Goal: Task Accomplishment & Management: Complete application form

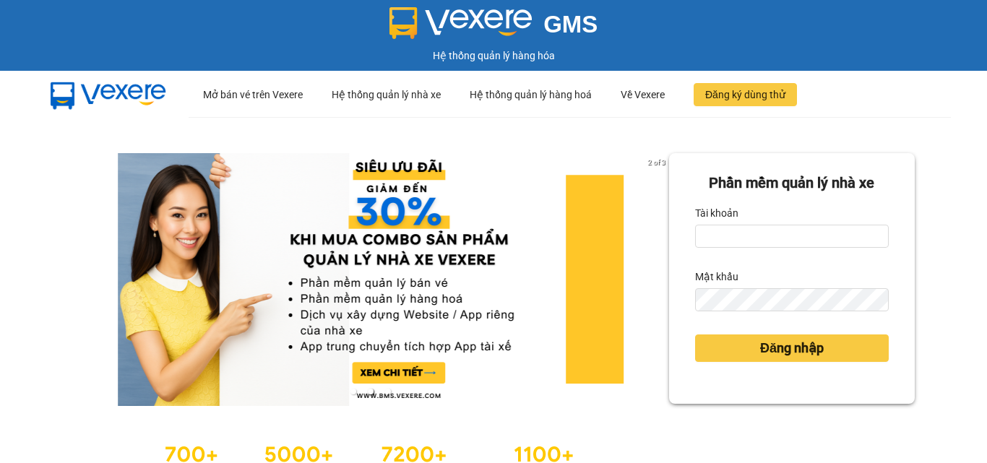
click at [754, 230] on input "Tài khoản" at bounding box center [792, 236] width 194 height 23
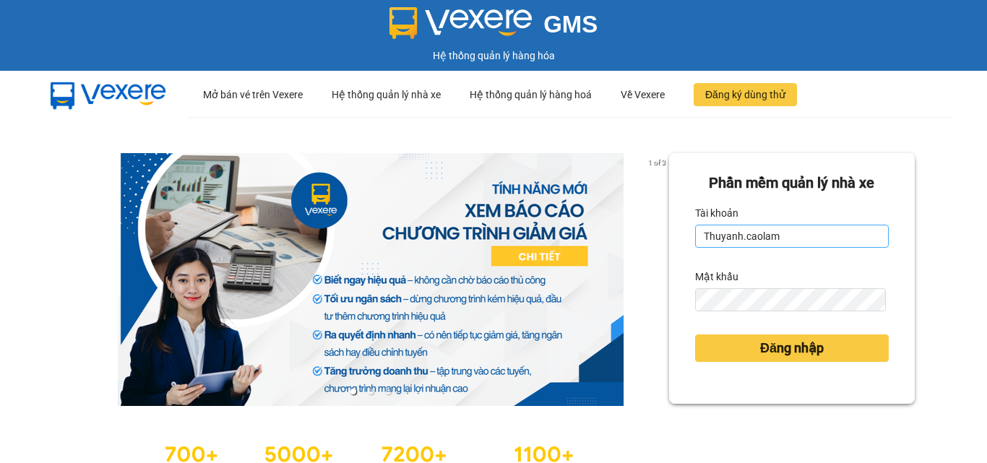
click at [789, 233] on input "Thuyanh.caolam" at bounding box center [792, 236] width 194 height 23
type input "T"
click at [780, 242] on input "Tài khoản" at bounding box center [792, 236] width 194 height 23
click at [772, 233] on input "Tài khoản" at bounding box center [792, 236] width 194 height 23
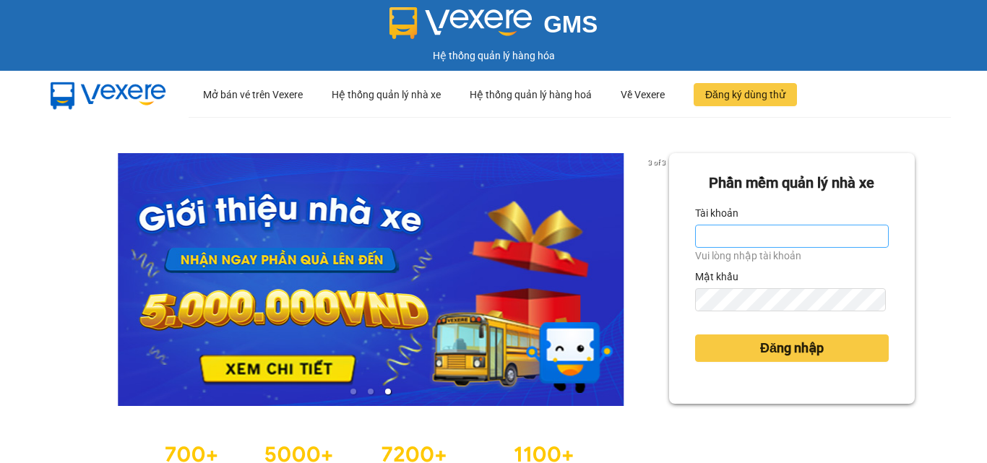
type input "duy.caolam"
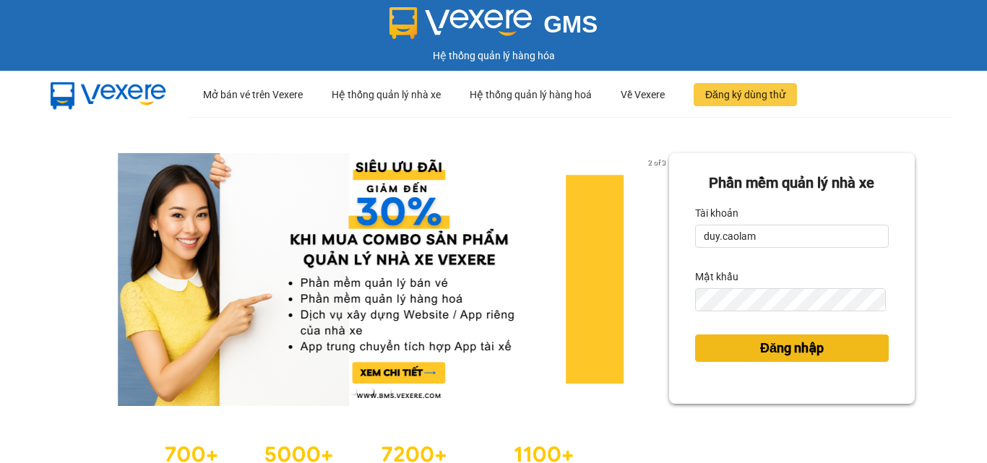
click at [805, 360] on button "Đăng nhập" at bounding box center [792, 347] width 194 height 27
click at [811, 352] on span "Đăng nhập" at bounding box center [792, 348] width 64 height 20
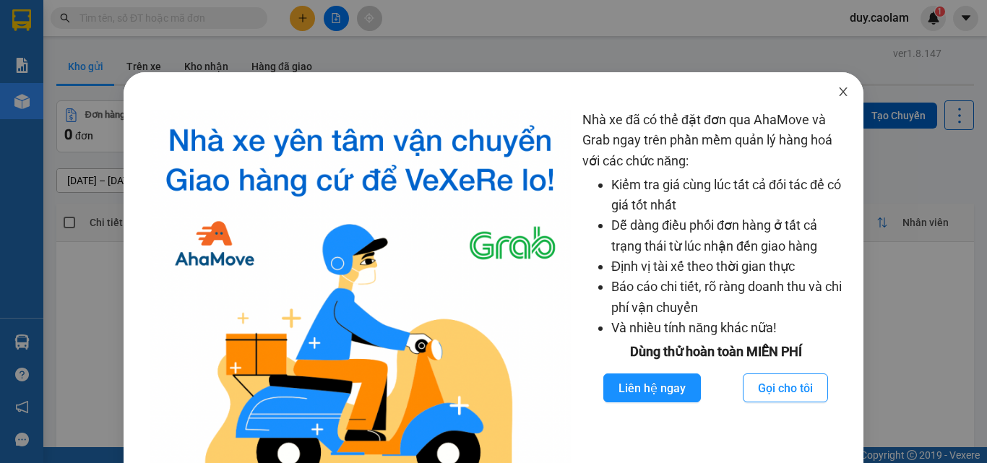
click at [837, 92] on icon "close" at bounding box center [843, 92] width 12 height 12
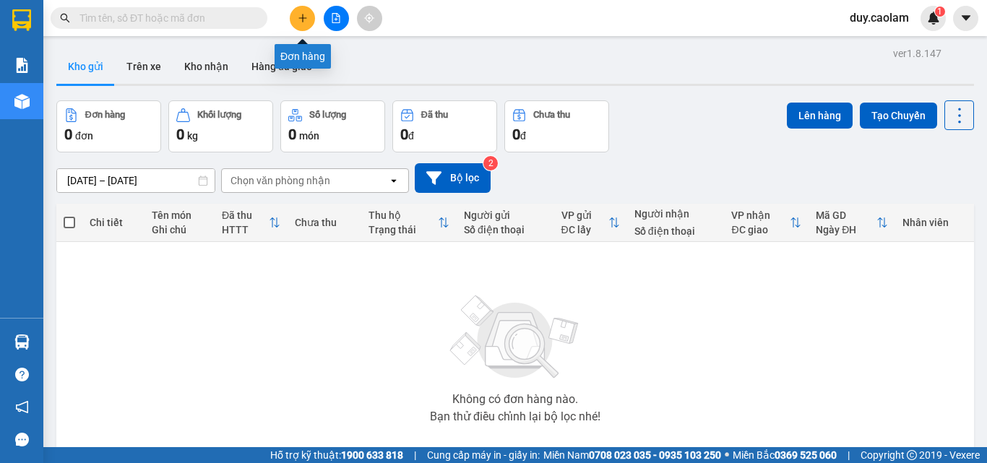
click at [308, 18] on button at bounding box center [302, 18] width 25 height 25
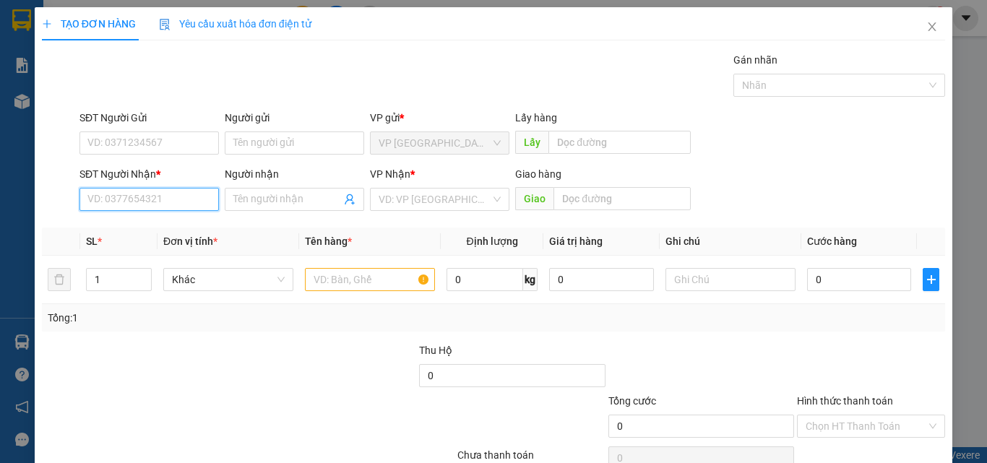
click at [168, 196] on input "SĐT Người Nhận *" at bounding box center [148, 199] width 139 height 23
click at [166, 224] on div "0393352848 - [PERSON_NAME]" at bounding box center [158, 228] width 142 height 16
type input "0393352848"
type input "ANH THỊNH"
type input "0393352848"
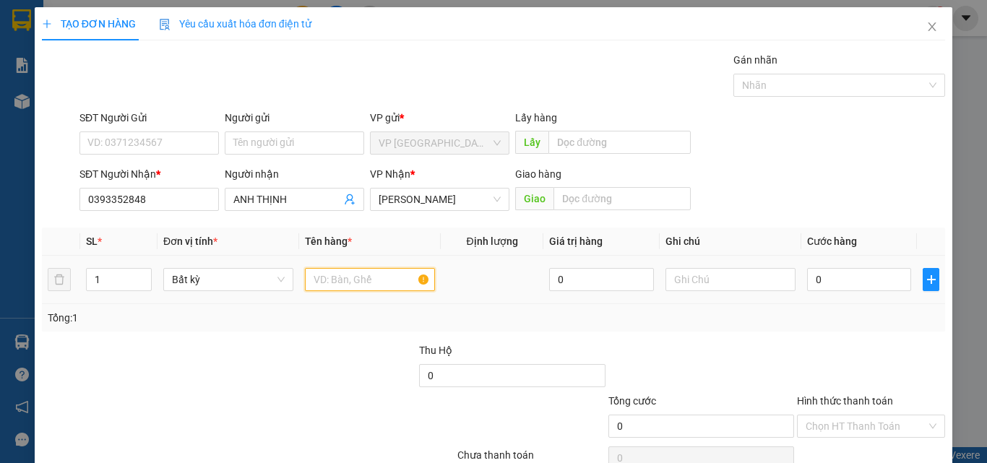
click at [351, 280] on input "text" at bounding box center [370, 279] width 130 height 23
type input "1 THUNG"
click at [834, 286] on input "0" at bounding box center [859, 279] width 104 height 23
type input "4"
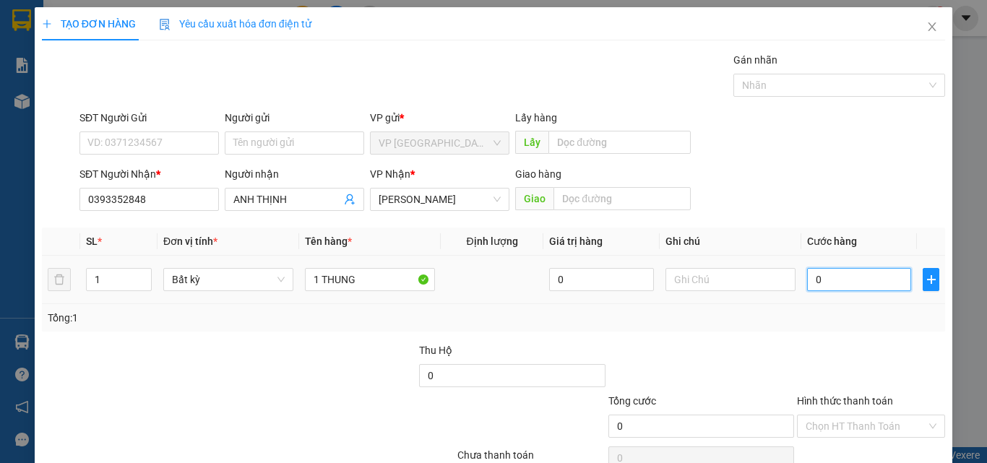
type input "4"
type input "40"
type input "400"
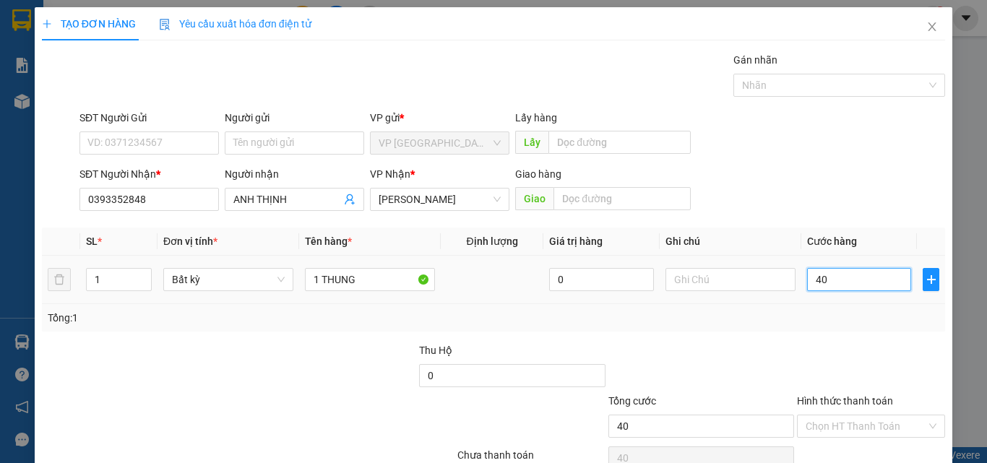
type input "400"
type input "4.000"
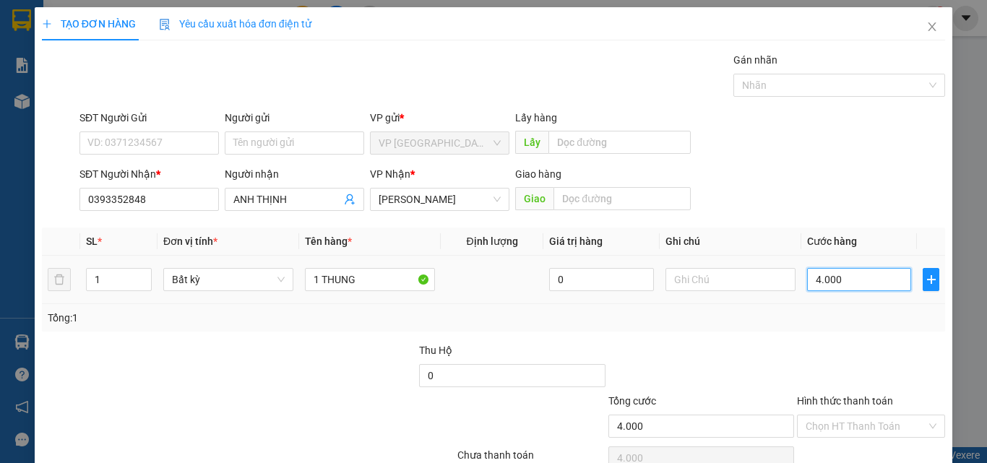
type input "40.000"
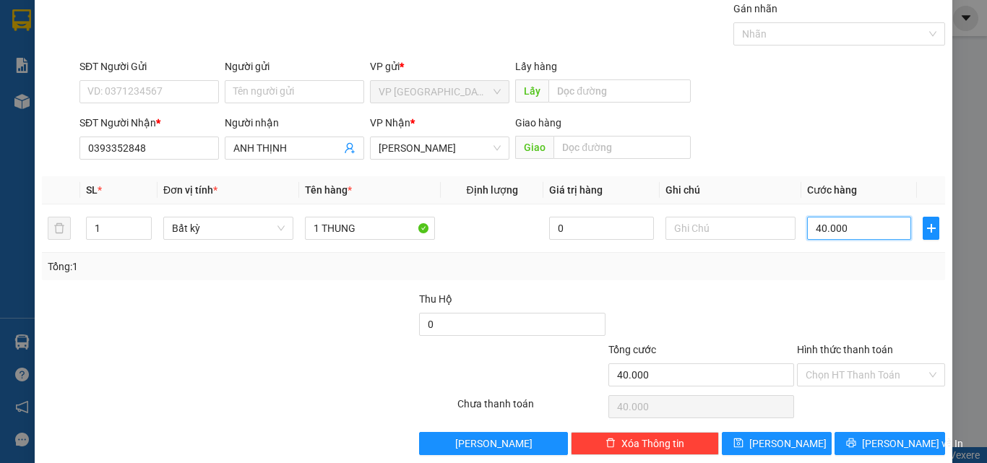
scroll to position [72, 0]
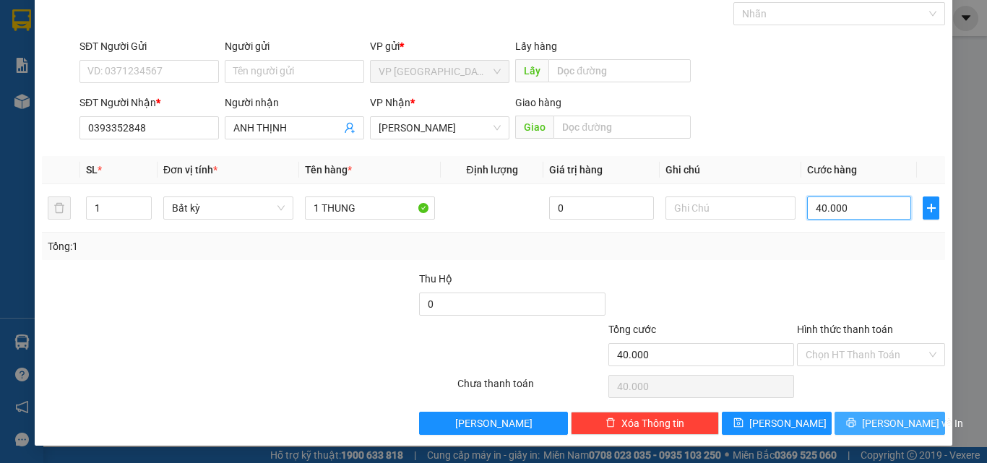
type input "40.000"
click at [870, 420] on span "[PERSON_NAME] và In" at bounding box center [912, 423] width 101 height 16
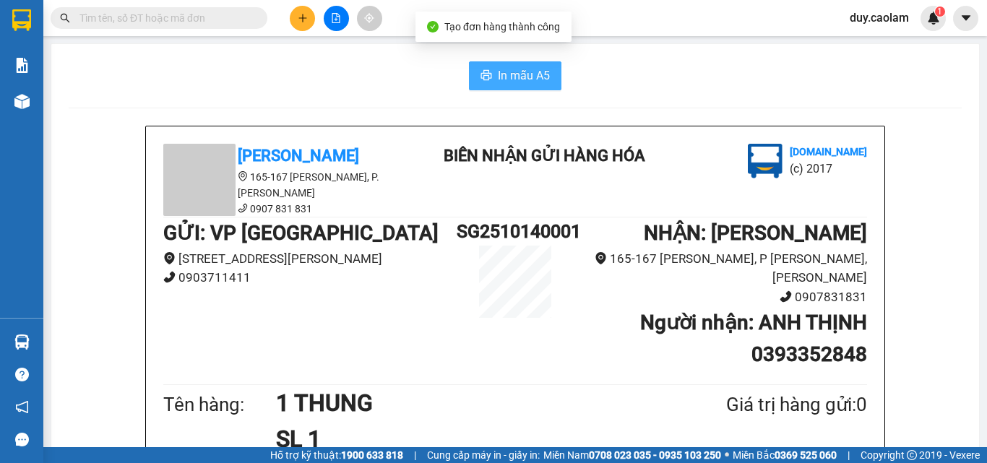
click at [529, 70] on span "In mẫu A5" at bounding box center [524, 75] width 52 height 18
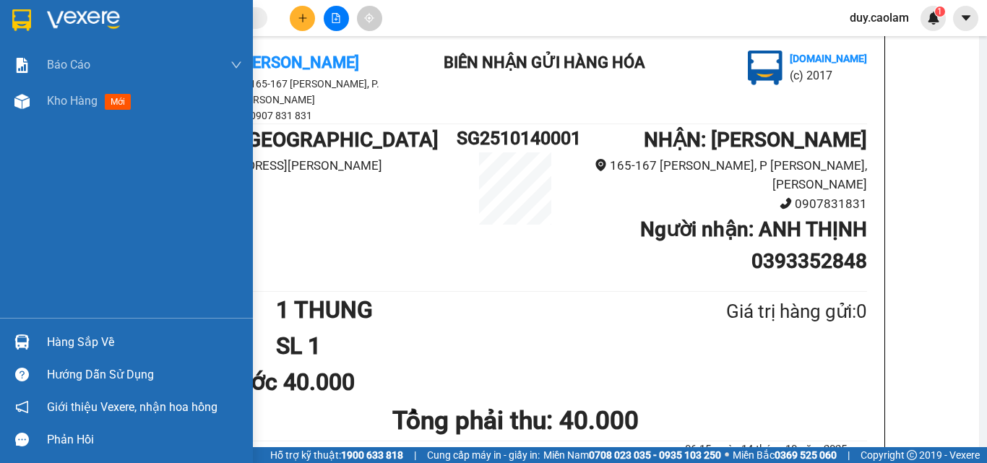
scroll to position [72, 0]
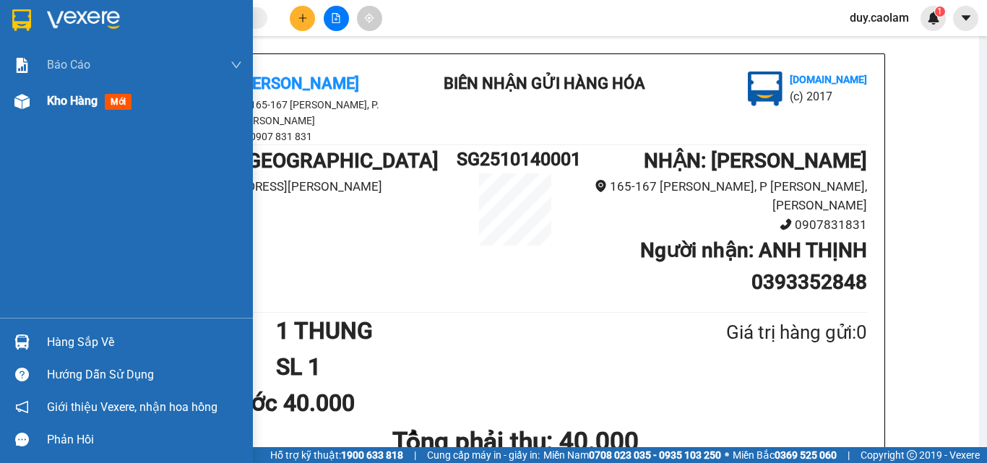
click at [52, 108] on span "Kho hàng" at bounding box center [72, 101] width 51 height 14
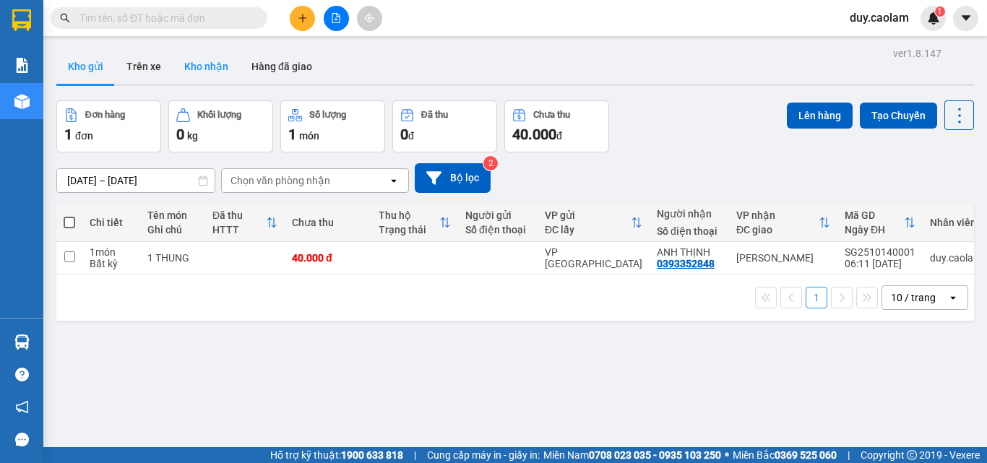
click at [208, 68] on button "Kho nhận" at bounding box center [206, 66] width 67 height 35
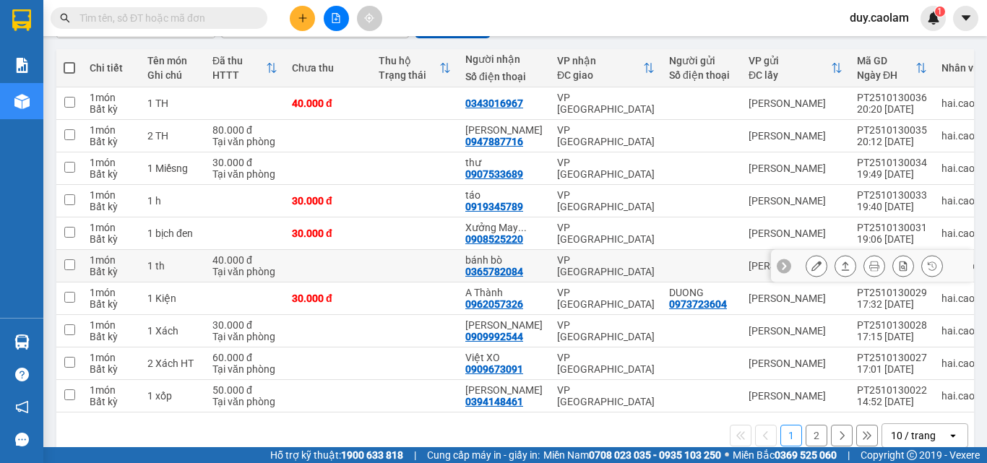
scroll to position [185, 0]
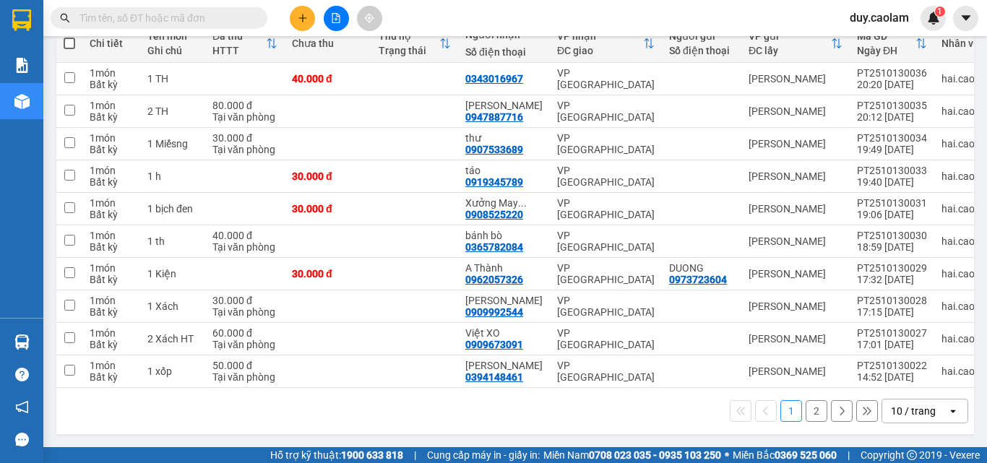
click at [805, 407] on button "2" at bounding box center [816, 411] width 22 height 22
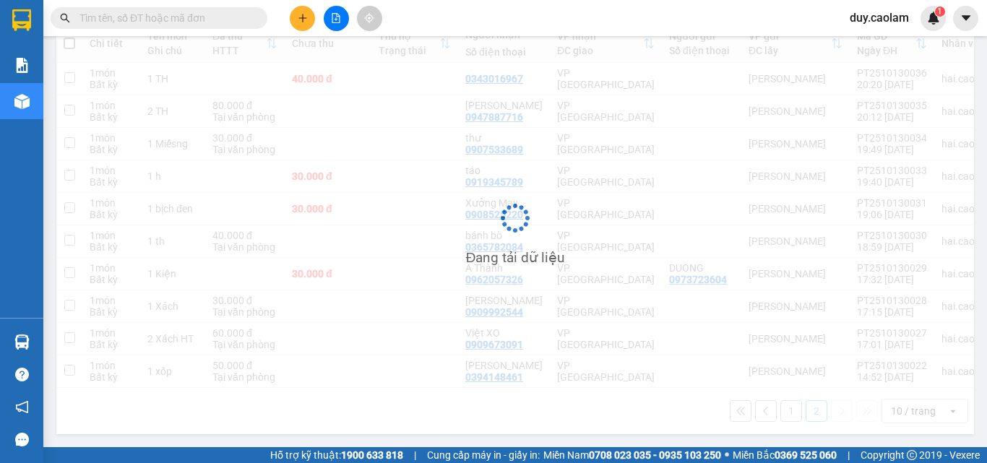
scroll to position [66, 0]
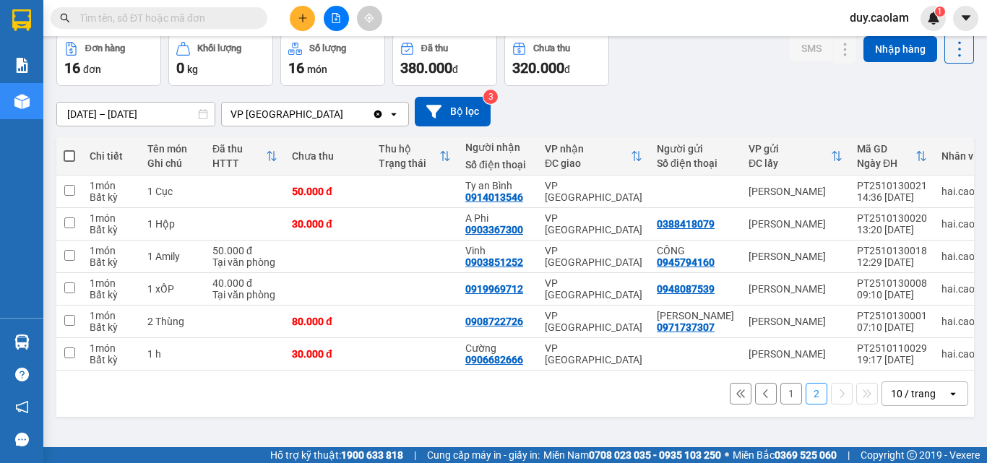
click at [780, 405] on button "1" at bounding box center [791, 394] width 22 height 22
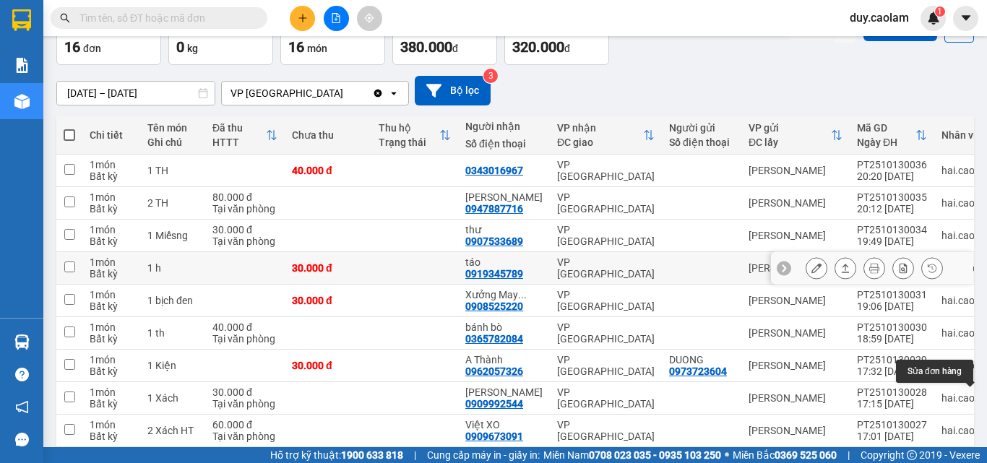
scroll to position [0, 0]
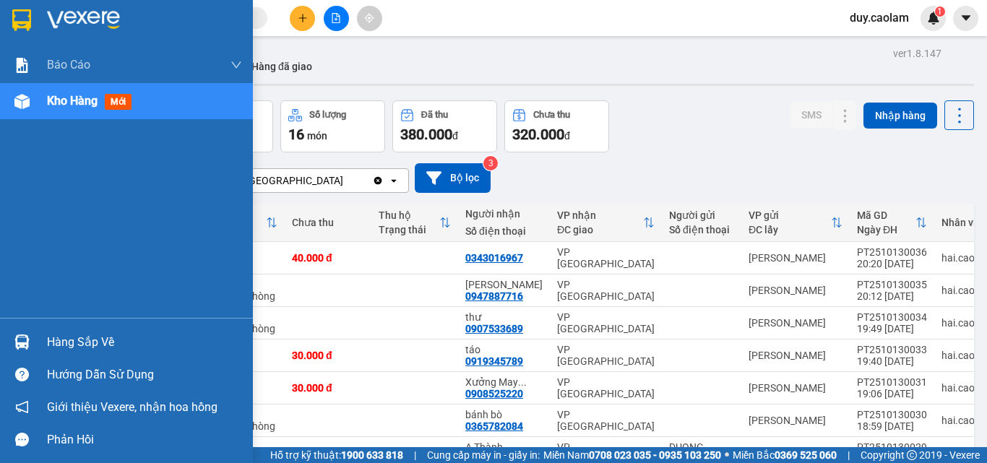
click at [73, 102] on span "Kho hàng" at bounding box center [72, 101] width 51 height 14
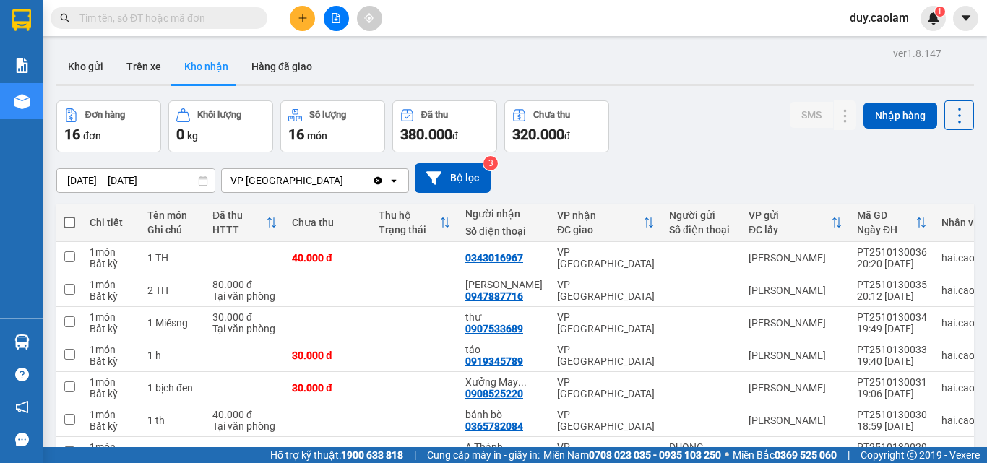
click at [199, 66] on button "Kho nhận" at bounding box center [206, 66] width 67 height 35
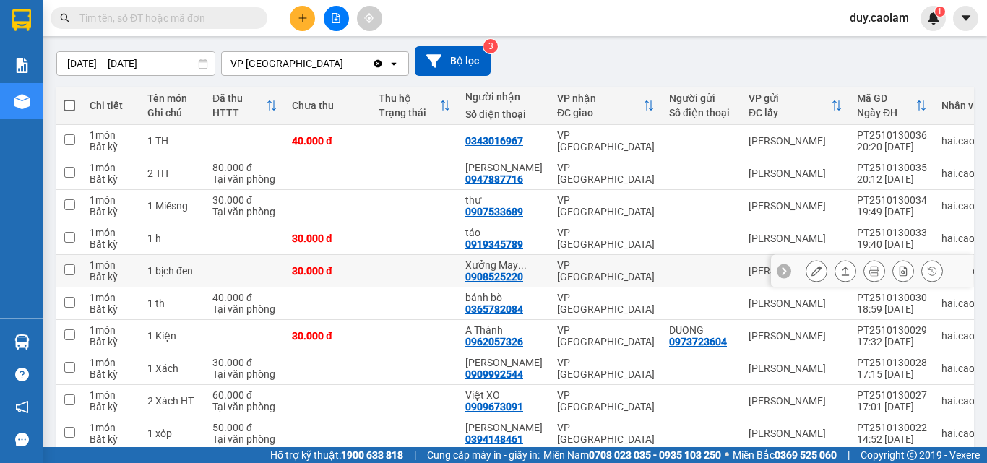
scroll to position [185, 0]
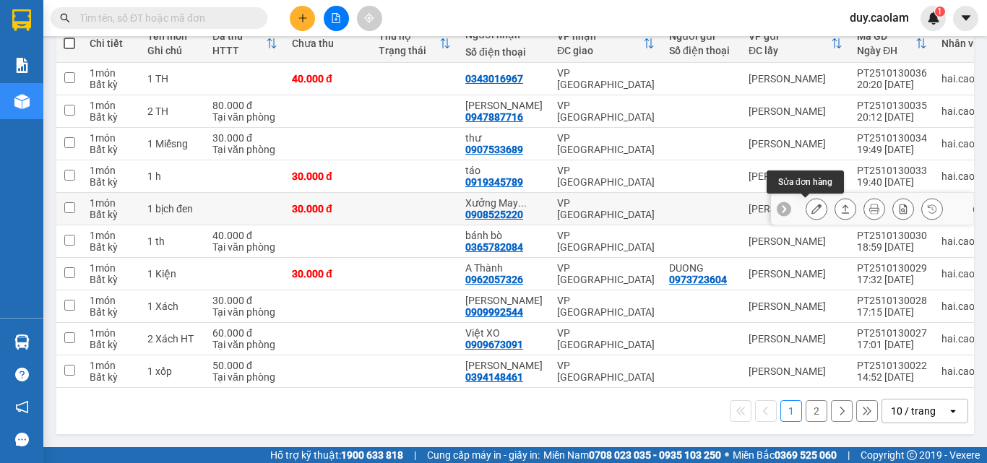
click at [811, 204] on icon at bounding box center [816, 209] width 10 height 10
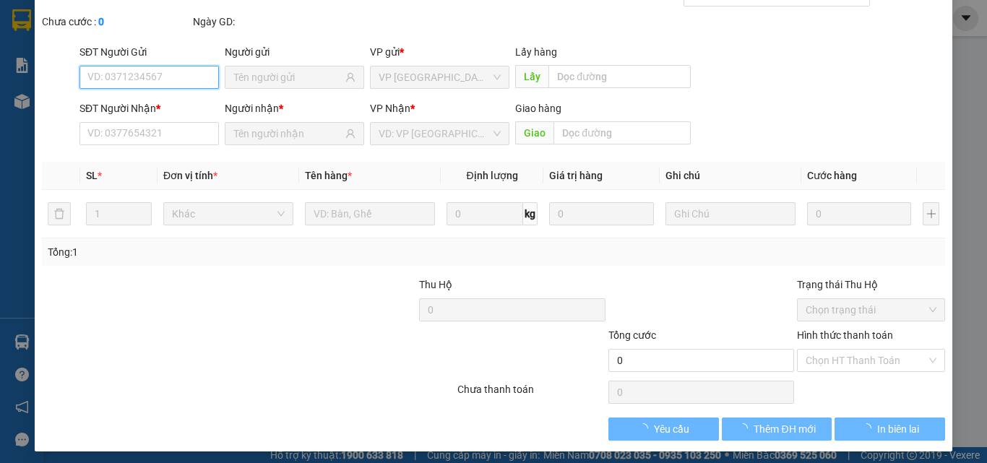
scroll to position [74, 0]
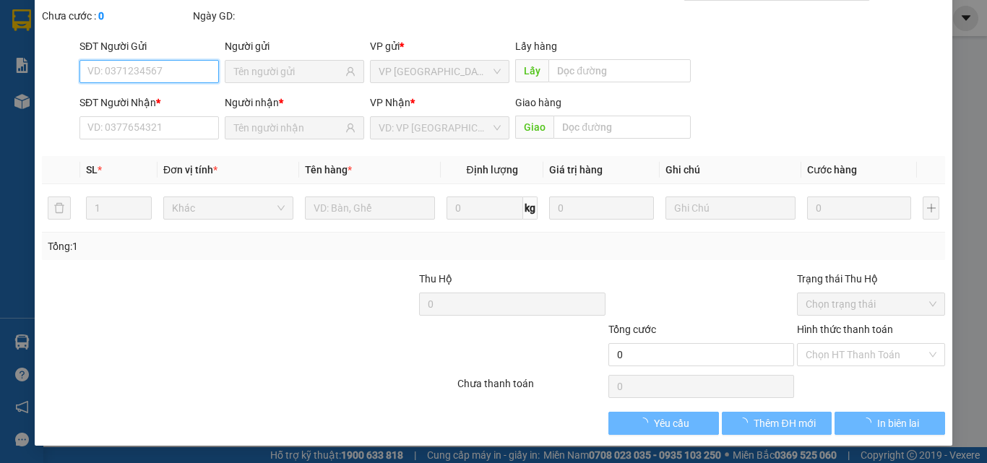
type input "0908525220"
type input "[PERSON_NAME] May [PERSON_NAME]"
type input "30.000"
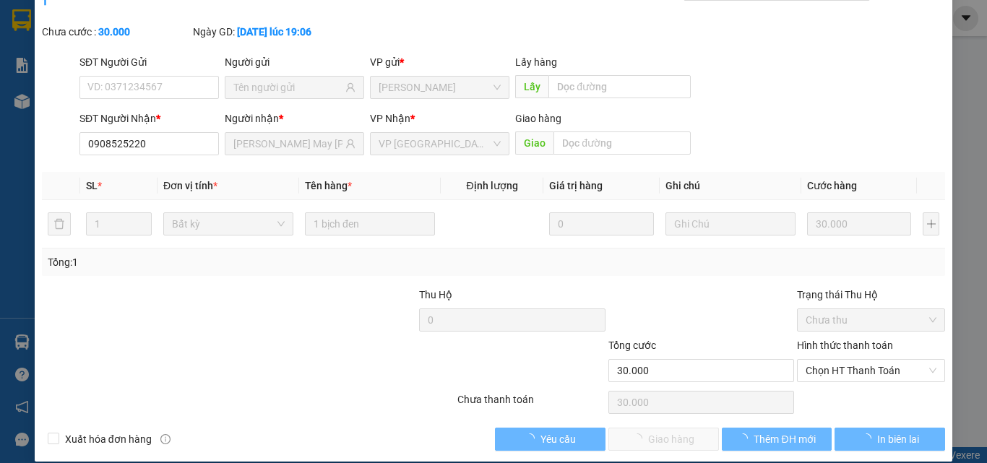
click at [838, 340] on label "Hình thức thanh toán" at bounding box center [845, 346] width 96 height 12
click at [838, 360] on input "Hình thức thanh toán" at bounding box center [865, 371] width 121 height 22
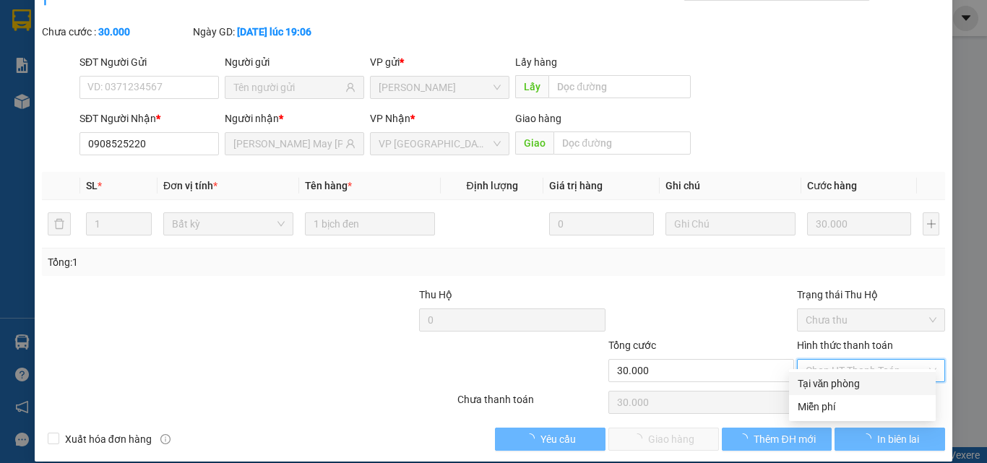
click at [826, 379] on div "Tại văn phòng" at bounding box center [862, 384] width 129 height 16
type input "0"
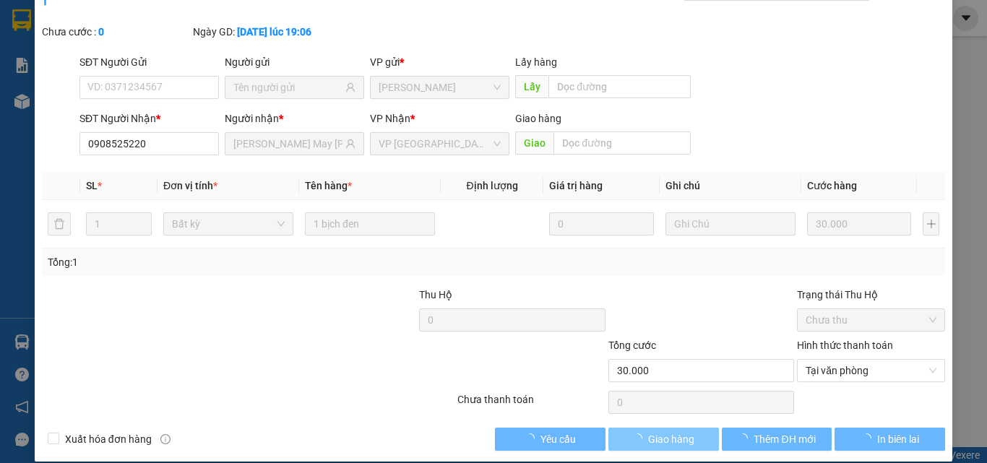
click at [675, 431] on span "Giao hàng" at bounding box center [671, 439] width 46 height 16
click at [673, 431] on span "Giao hàng" at bounding box center [671, 439] width 46 height 16
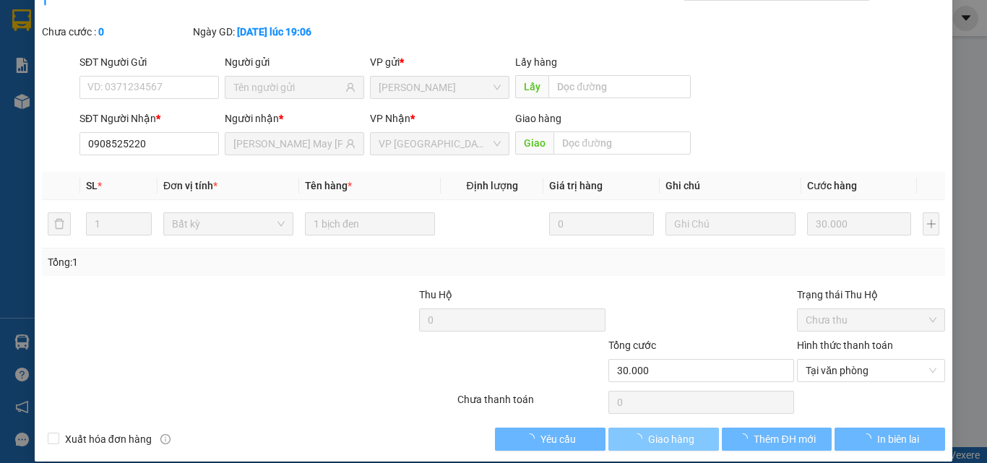
click at [673, 431] on span "Giao hàng" at bounding box center [671, 439] width 46 height 16
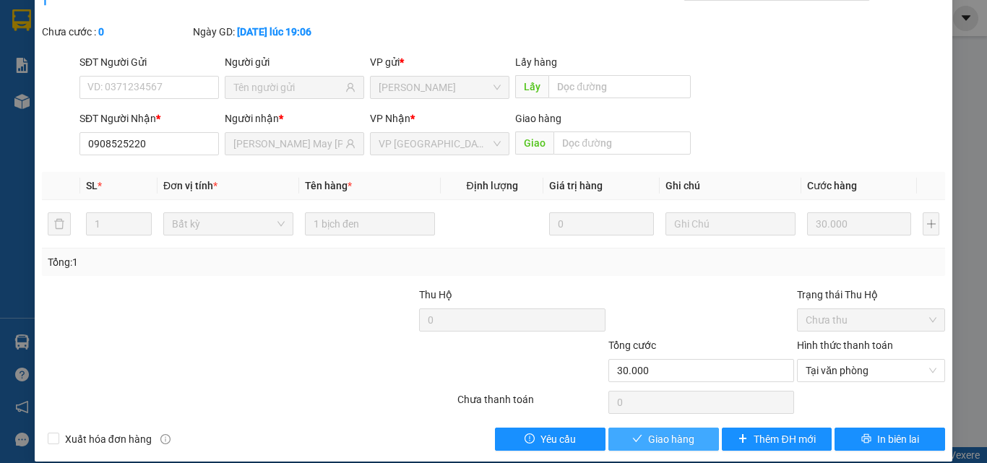
click at [675, 431] on span "Giao hàng" at bounding box center [671, 439] width 46 height 16
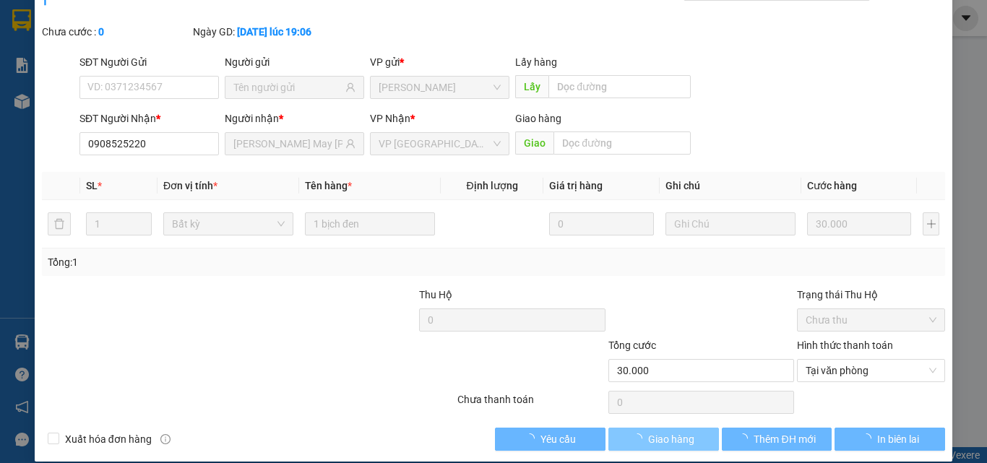
click at [675, 431] on span "Giao hàng" at bounding box center [671, 439] width 46 height 16
click at [673, 431] on span "Giao hàng" at bounding box center [671, 439] width 46 height 16
click at [674, 431] on span "Giao hàng" at bounding box center [671, 439] width 46 height 16
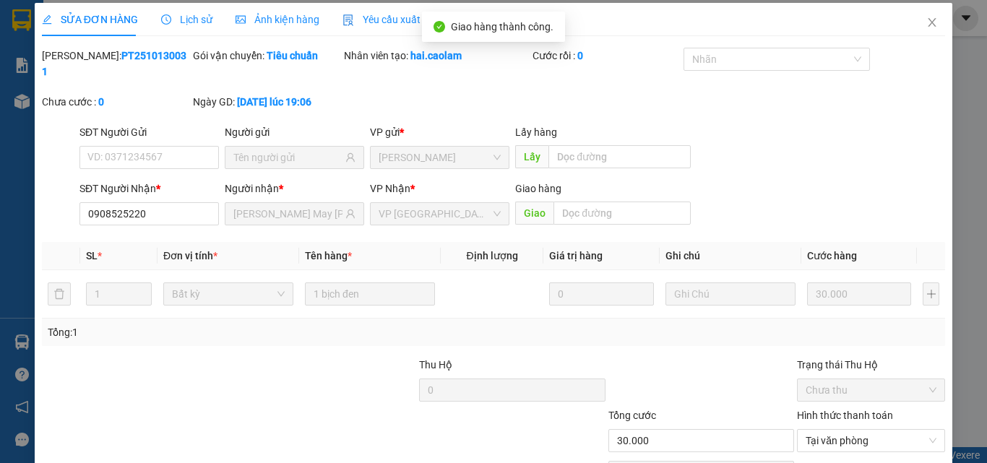
scroll to position [0, 0]
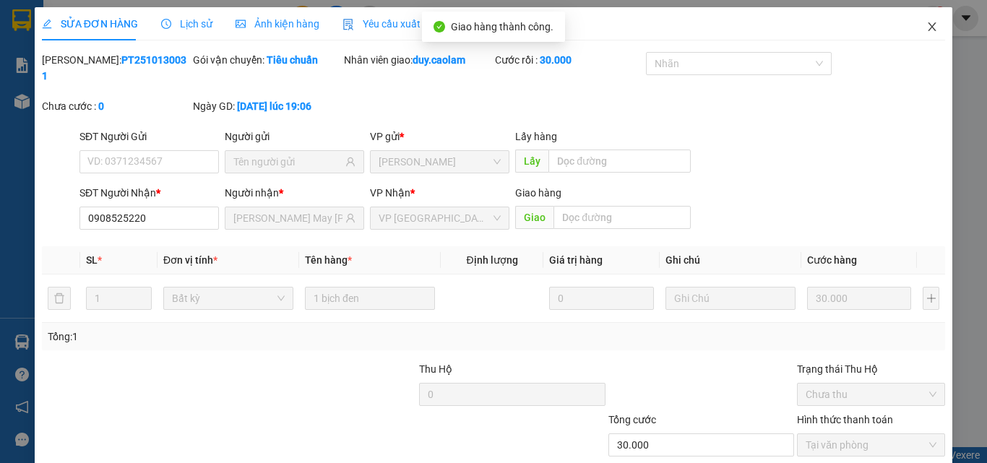
click at [926, 26] on icon "close" at bounding box center [932, 27] width 12 height 12
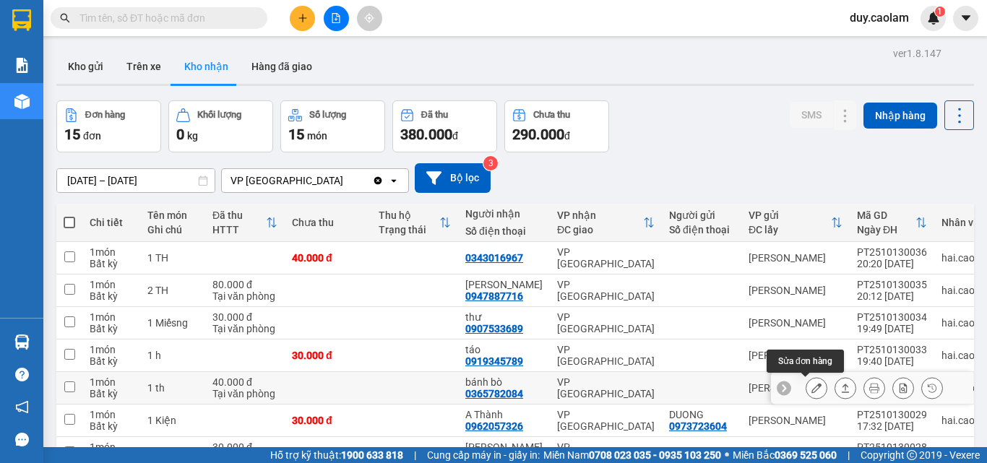
click at [811, 391] on icon at bounding box center [816, 388] width 10 height 10
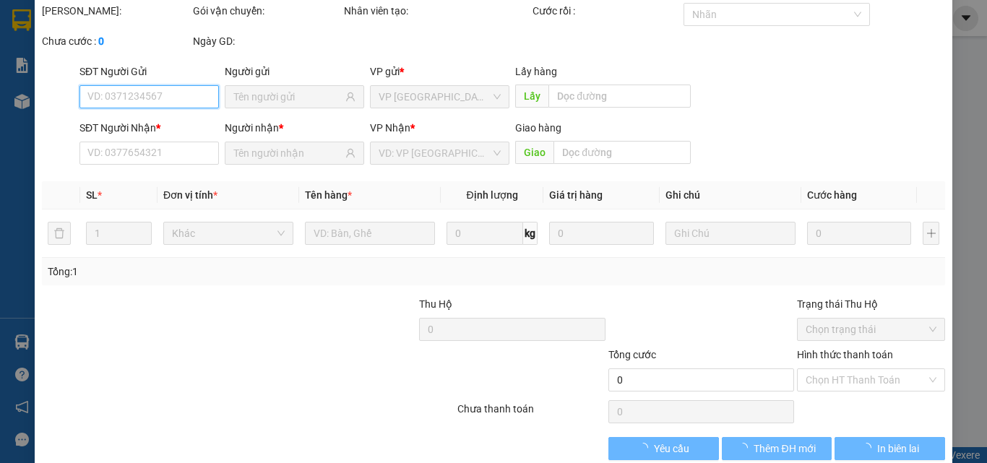
scroll to position [74, 0]
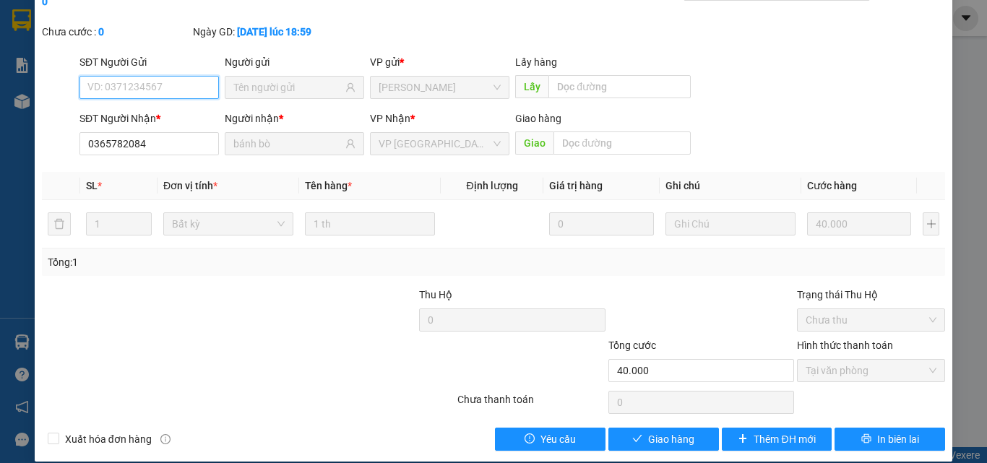
type input "0365782084"
type input "bánh bò"
type input "40.000"
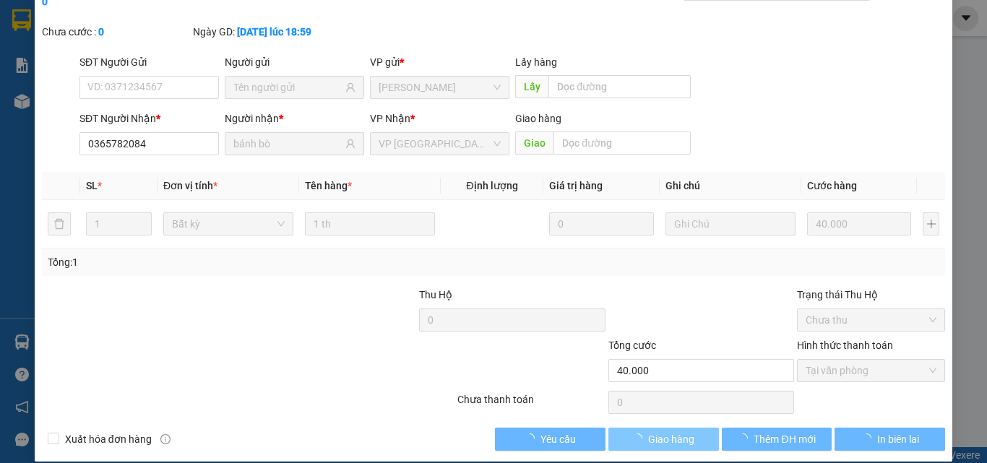
click at [680, 431] on span "Giao hàng" at bounding box center [671, 439] width 46 height 16
click at [679, 431] on span "Giao hàng" at bounding box center [671, 439] width 46 height 16
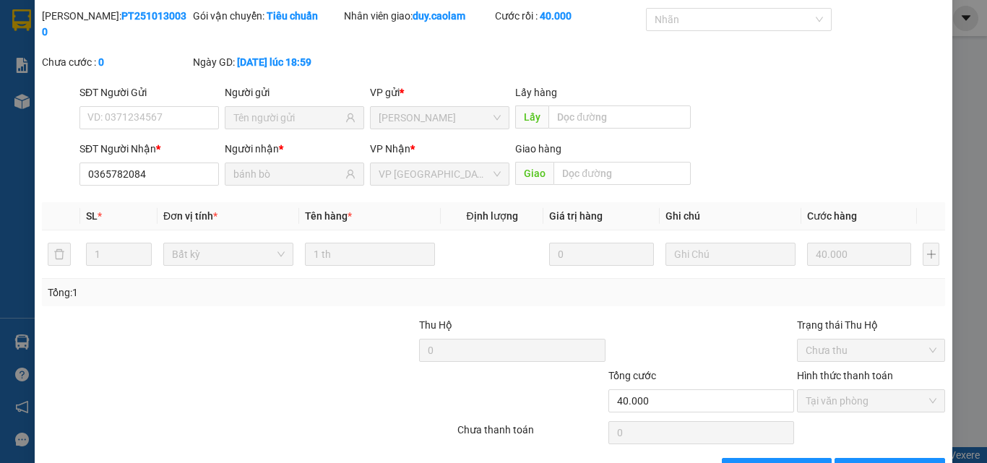
scroll to position [0, 0]
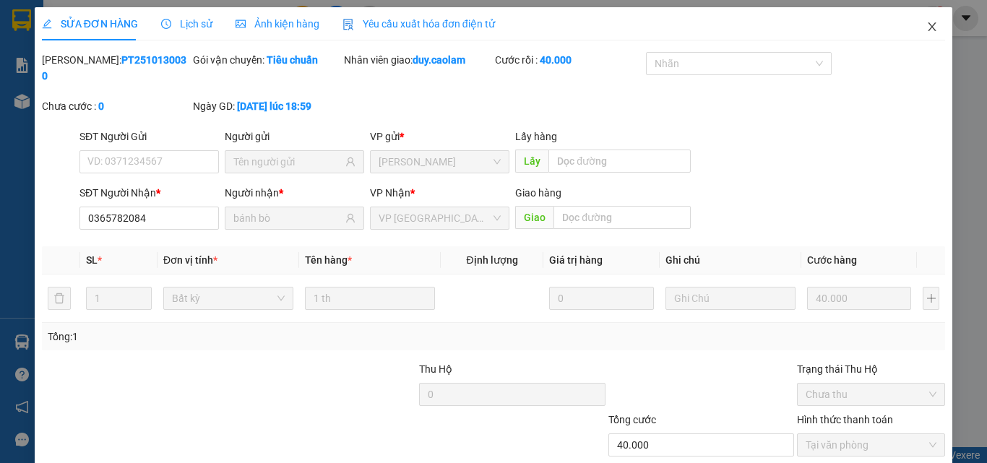
click at [928, 27] on icon "close" at bounding box center [932, 26] width 8 height 9
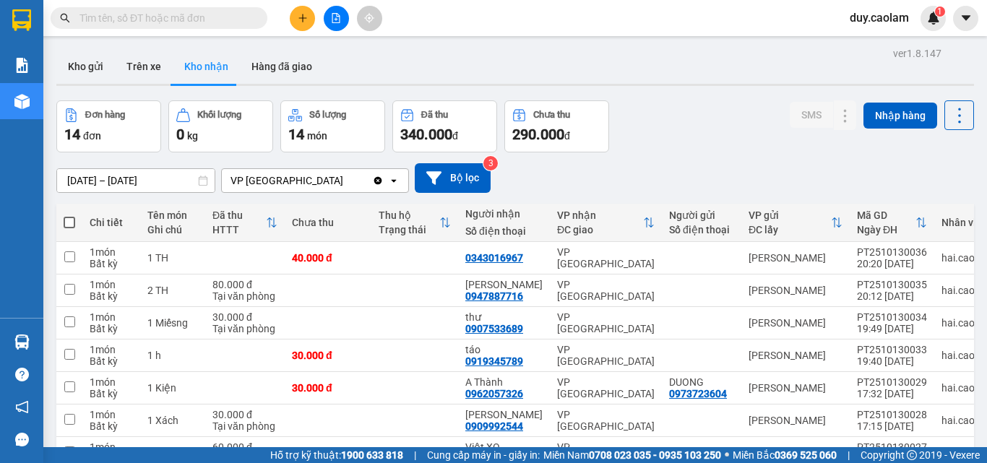
click at [301, 27] on button at bounding box center [302, 18] width 25 height 25
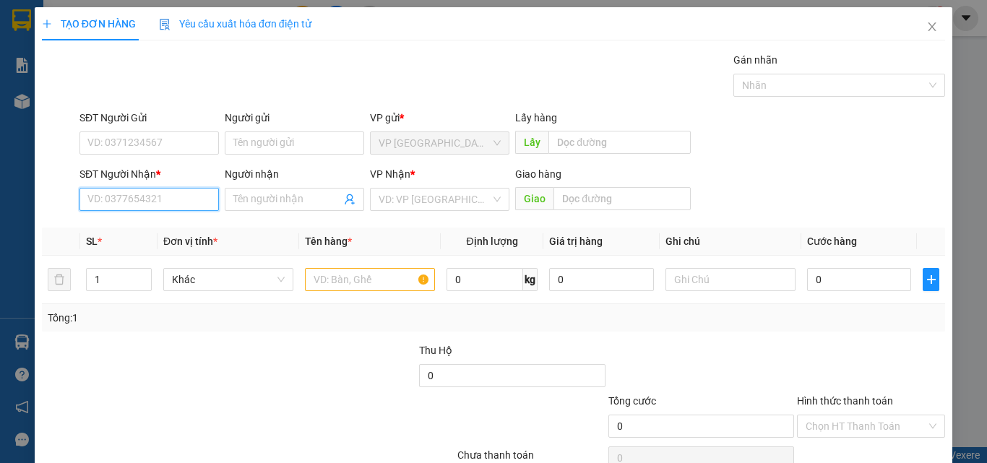
click at [195, 202] on input "SĐT Người Nhận *" at bounding box center [148, 199] width 139 height 23
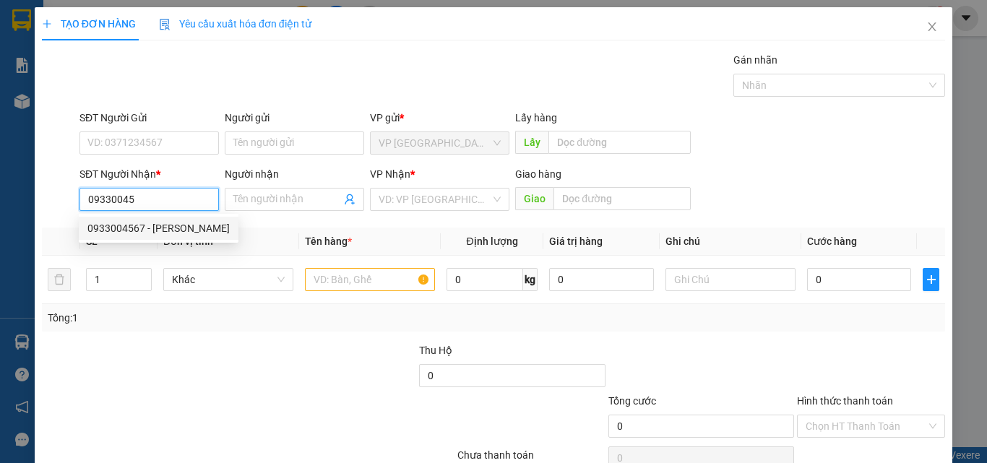
click at [155, 228] on div "0933004567 - [PERSON_NAME]" at bounding box center [158, 228] width 142 height 16
type input "0933004567"
type input "BÌNH"
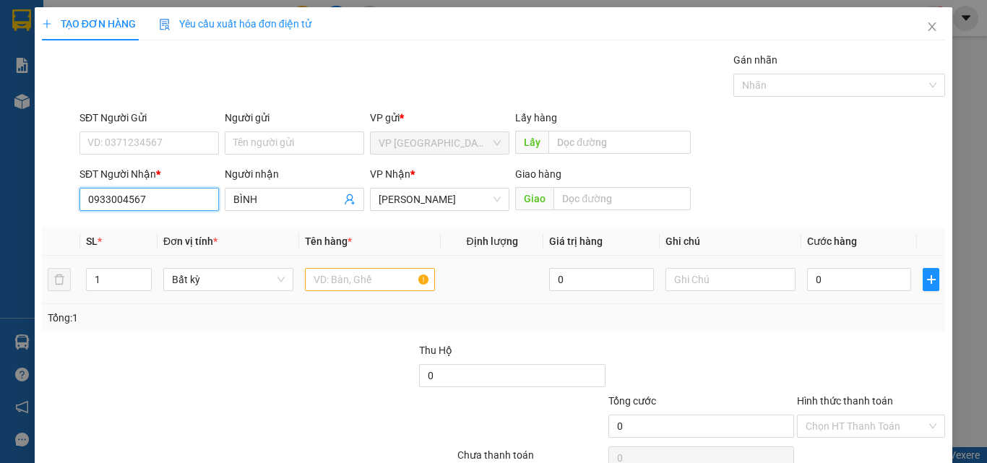
type input "0933004567"
click at [337, 284] on input "text" at bounding box center [370, 279] width 130 height 23
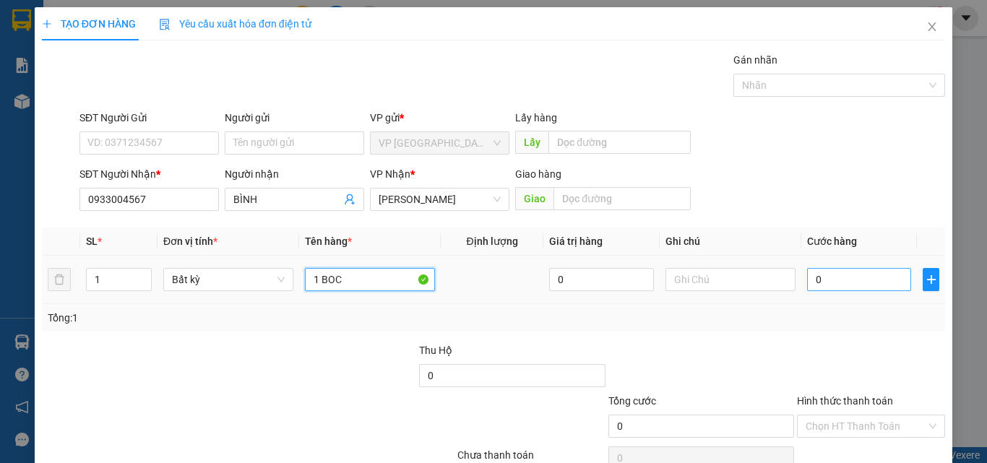
type input "1 BOC"
click at [841, 282] on input "0" at bounding box center [859, 279] width 104 height 23
click at [851, 286] on input "0" at bounding box center [859, 279] width 104 height 23
type input "3"
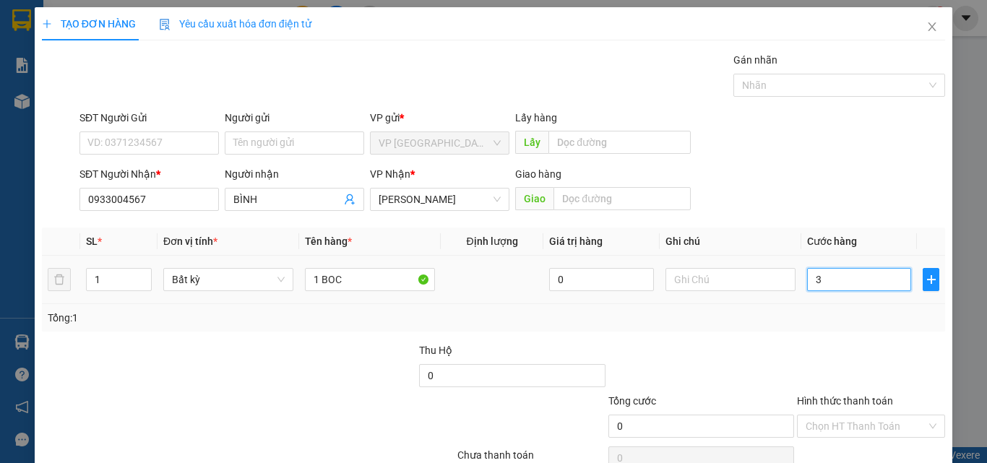
type input "3"
type input "30"
type input "300"
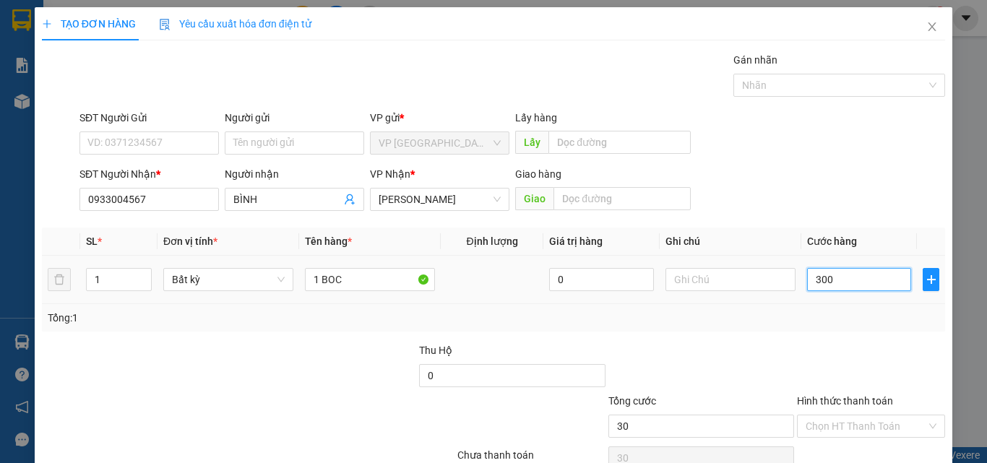
type input "300"
type input "3.000"
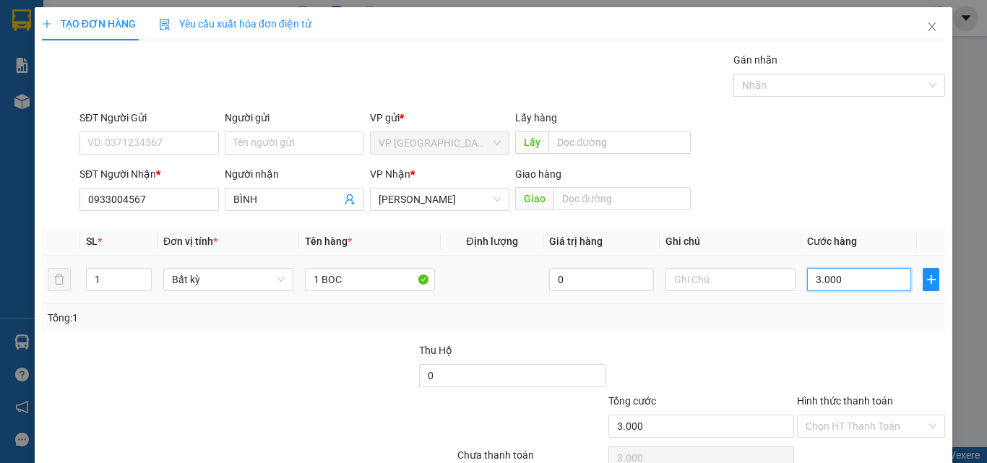
type input "30.000"
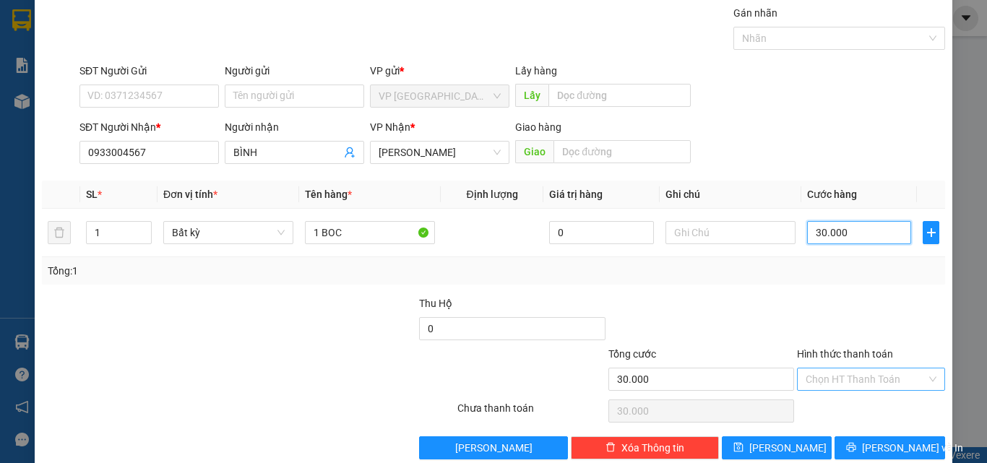
scroll to position [72, 0]
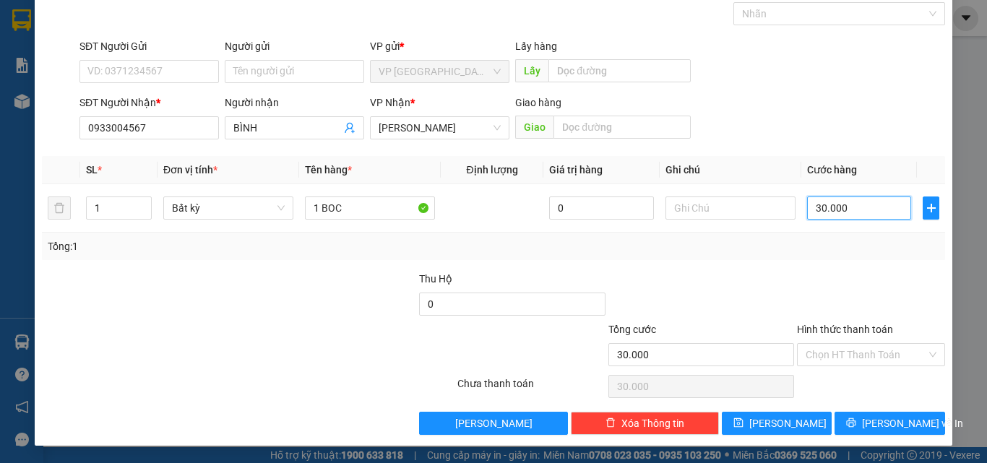
type input "30.000"
click at [861, 326] on label "Hình thức thanh toán" at bounding box center [845, 330] width 96 height 12
click at [861, 344] on input "Hình thức thanh toán" at bounding box center [865, 355] width 121 height 22
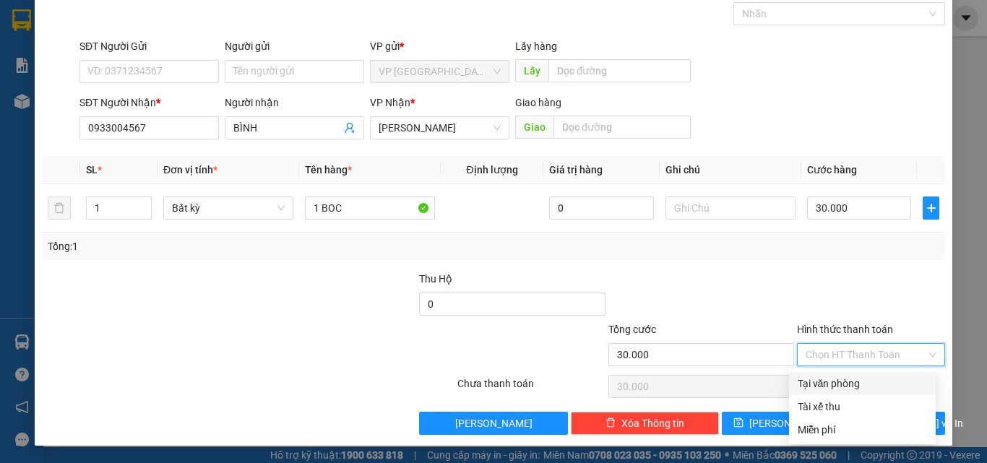
click at [847, 384] on div "Tại văn phòng" at bounding box center [862, 384] width 129 height 16
type input "0"
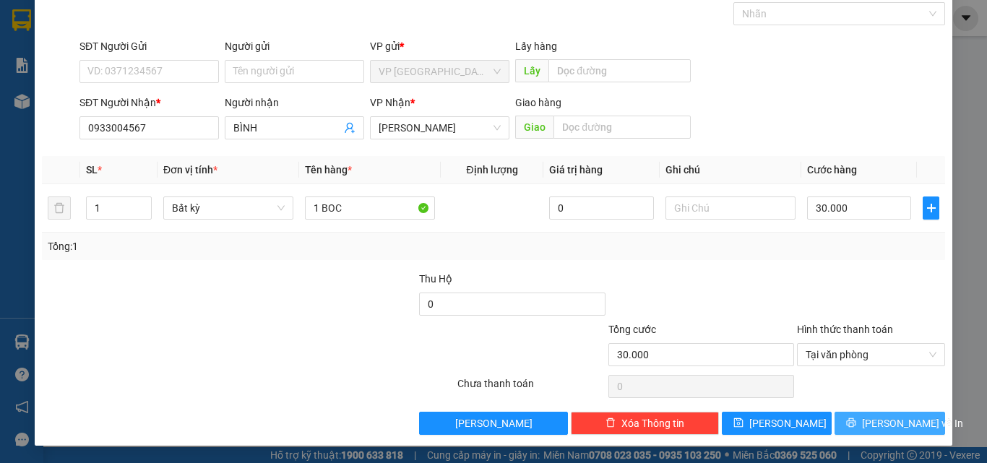
click at [850, 418] on button "[PERSON_NAME] và In" at bounding box center [889, 423] width 111 height 23
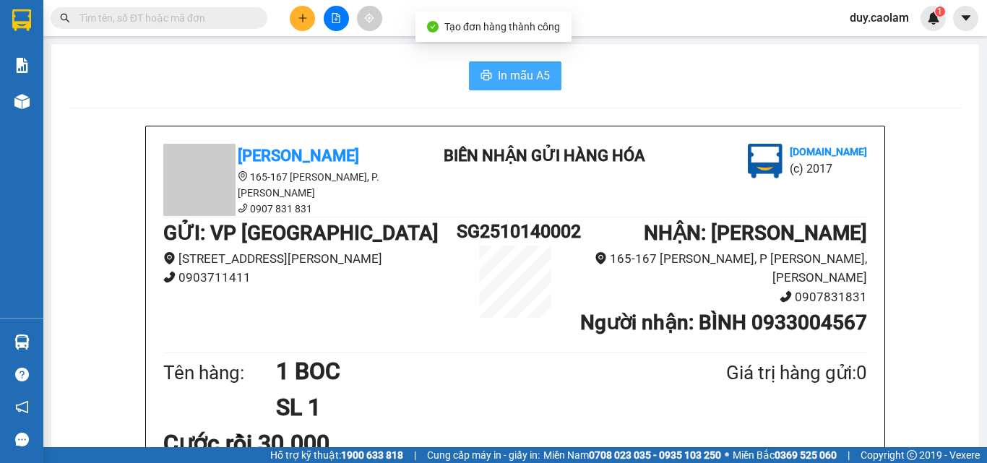
click at [498, 81] on span "In mẫu A5" at bounding box center [524, 75] width 52 height 18
